Goal: Information Seeking & Learning: Learn about a topic

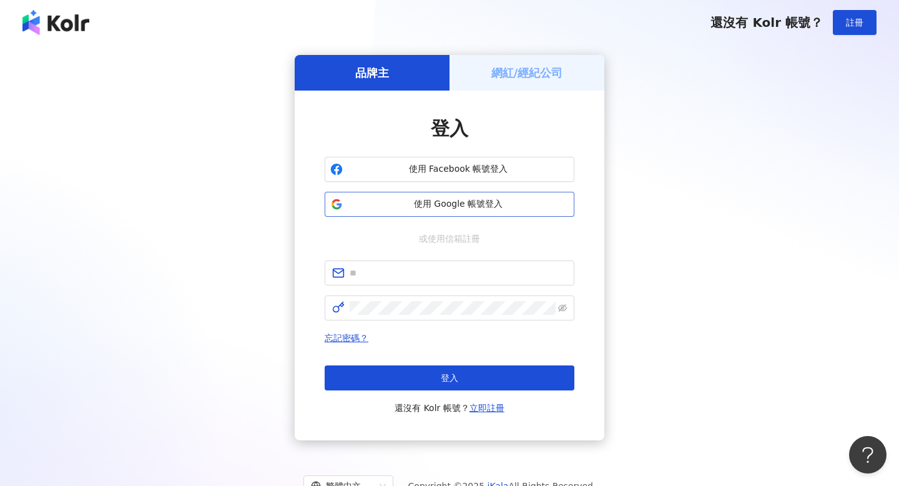
click at [487, 209] on span "使用 Google 帳號登入" at bounding box center [458, 204] width 221 height 12
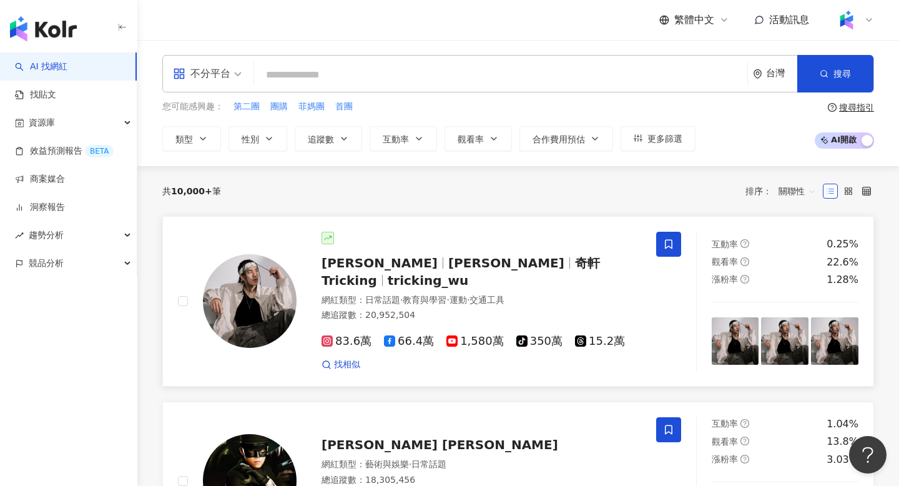
click at [280, 288] on img at bounding box center [250, 301] width 94 height 94
